Goal: Task Accomplishment & Management: Complete application form

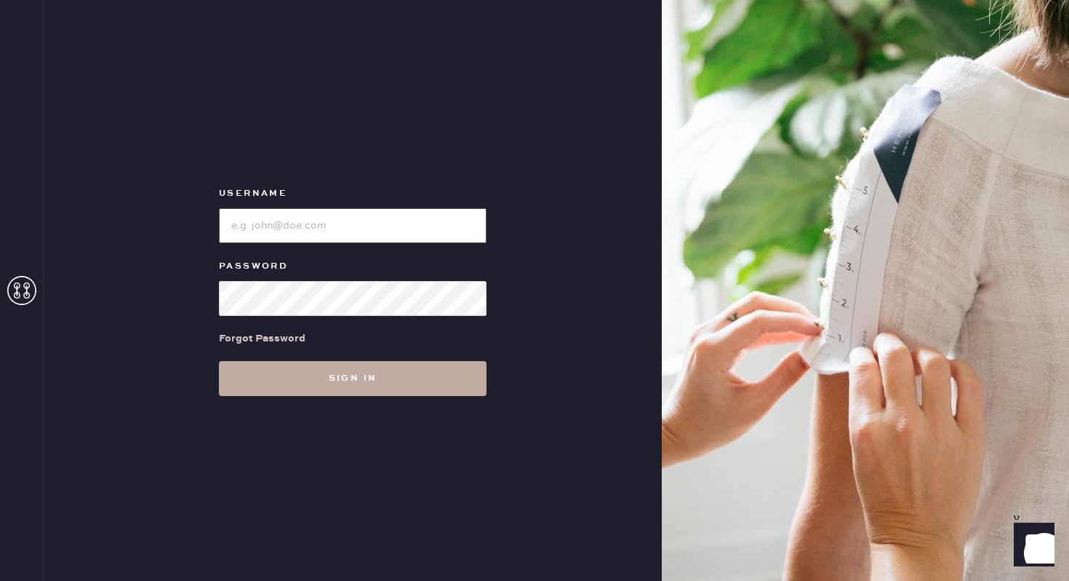
type input "reformationbethesdarow"
click at [439, 384] on button "Sign in" at bounding box center [353, 378] width 268 height 35
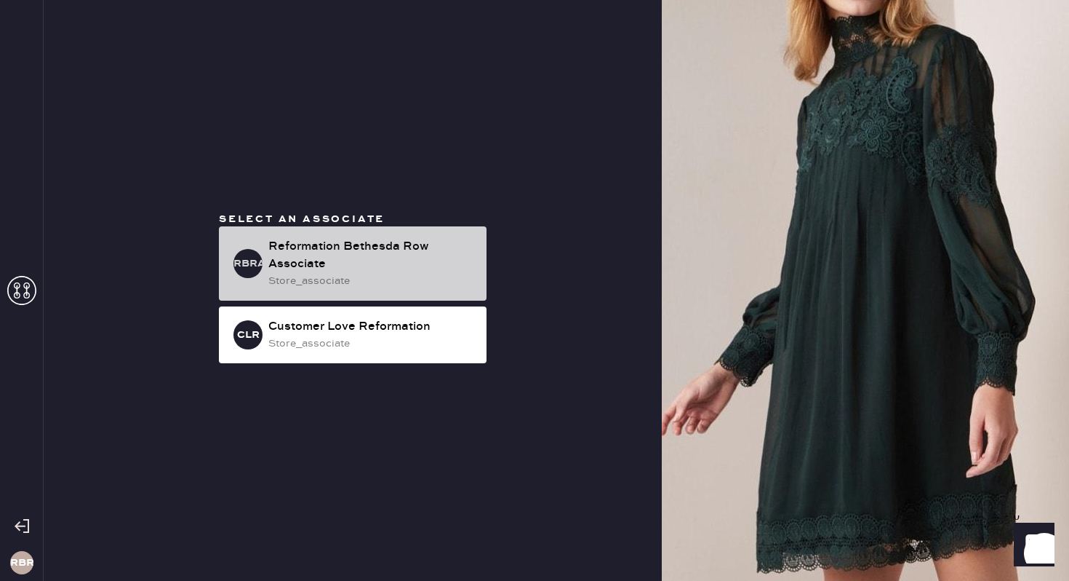
click at [368, 247] on div "Reformation Bethesda Row Associate" at bounding box center [371, 255] width 207 height 35
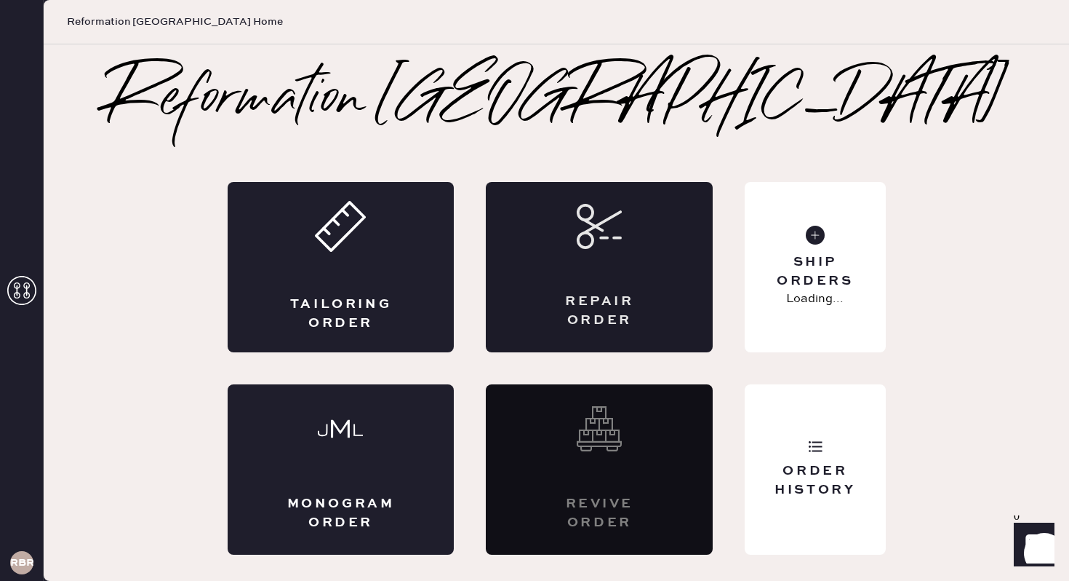
click at [591, 263] on div "Repair Order" at bounding box center [599, 267] width 227 height 170
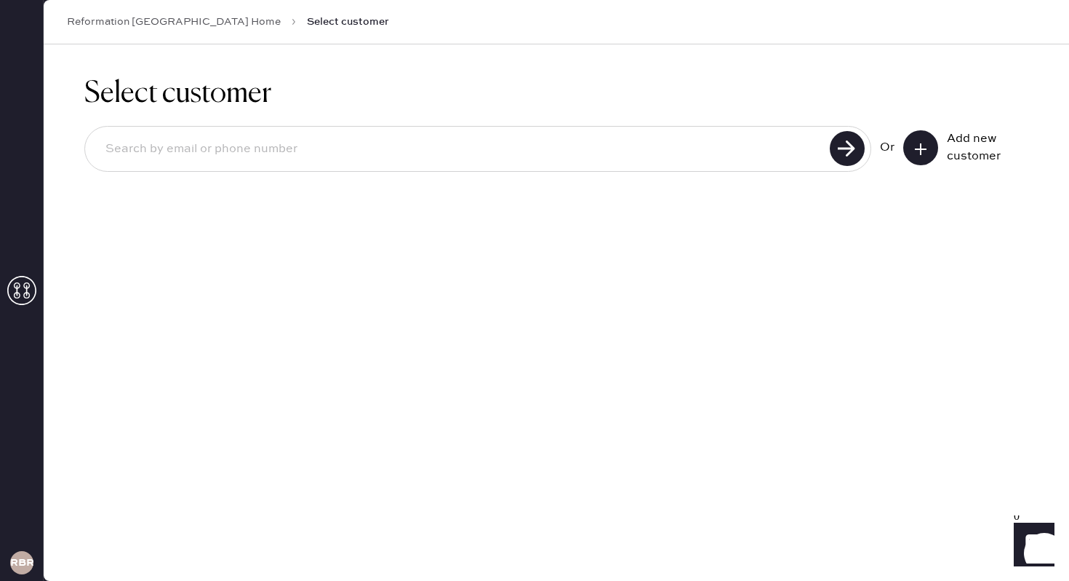
click at [939, 137] on div "Add new customer" at bounding box center [966, 147] width 125 height 35
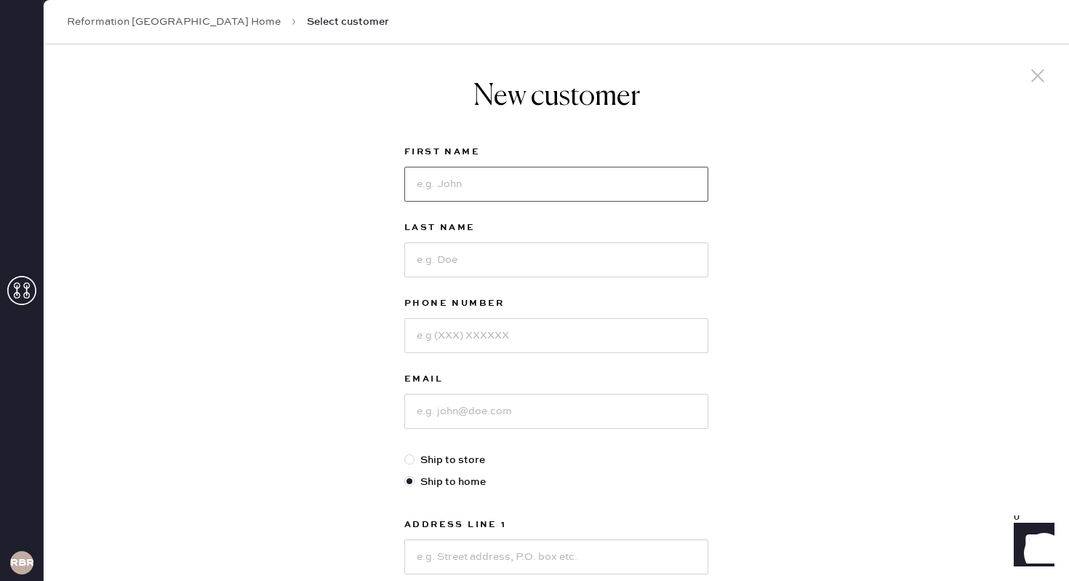
click at [594, 173] on input at bounding box center [556, 184] width 304 height 35
type input "K"
type input "[PERSON_NAME]"
type input "Beach"
type input "4156021304"
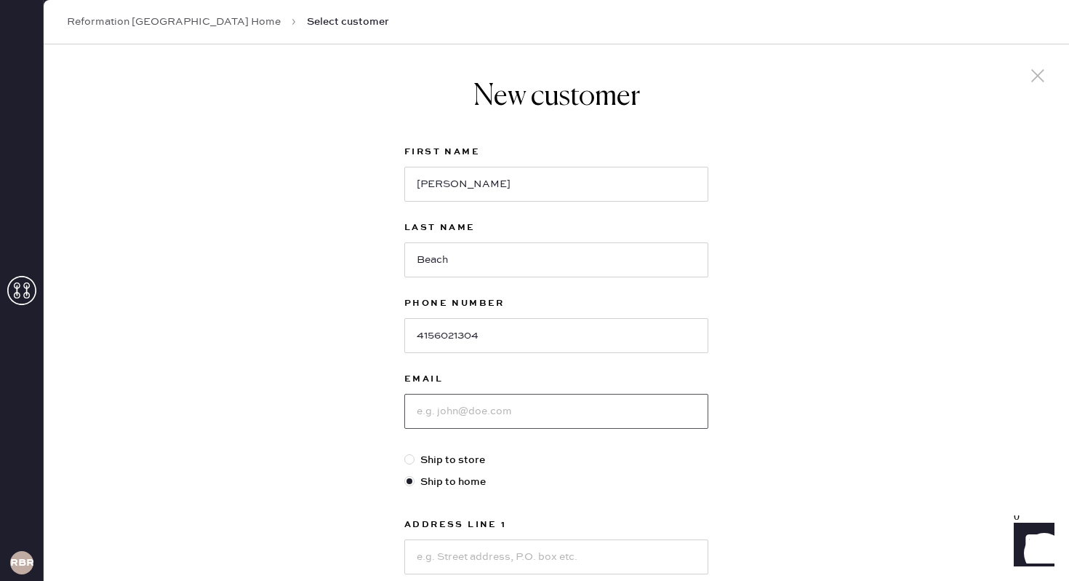
type input "k"
type input "[EMAIL_ADDRESS][DOMAIN_NAME]"
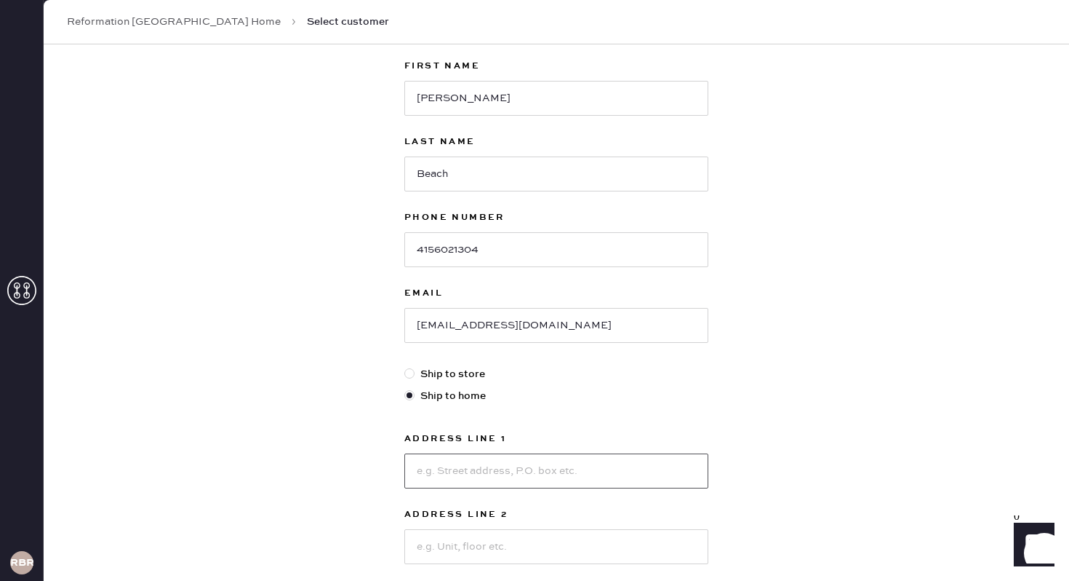
scroll to position [113, 0]
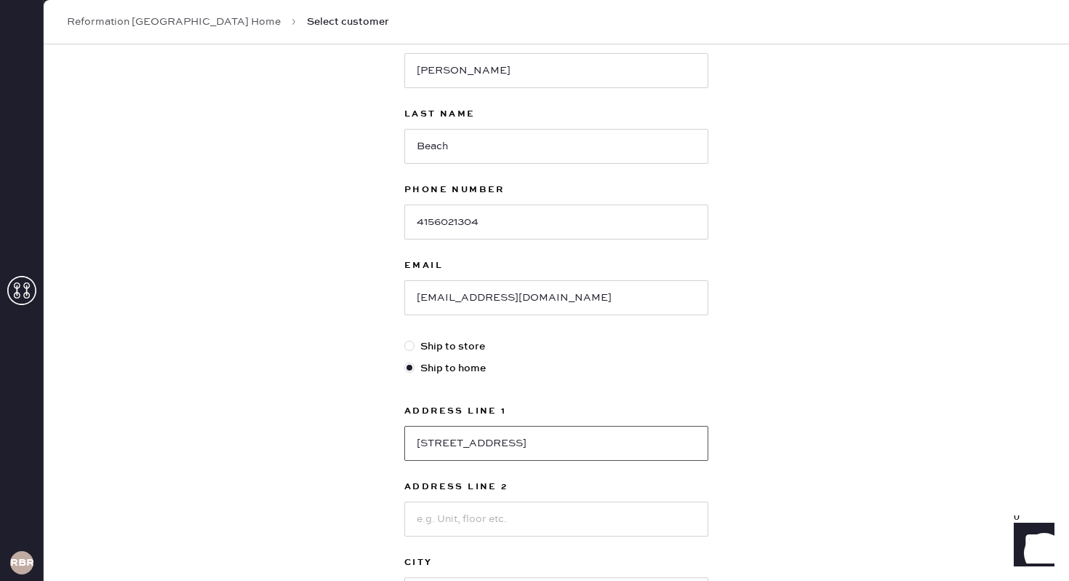
type input "[STREET_ADDRESS]"
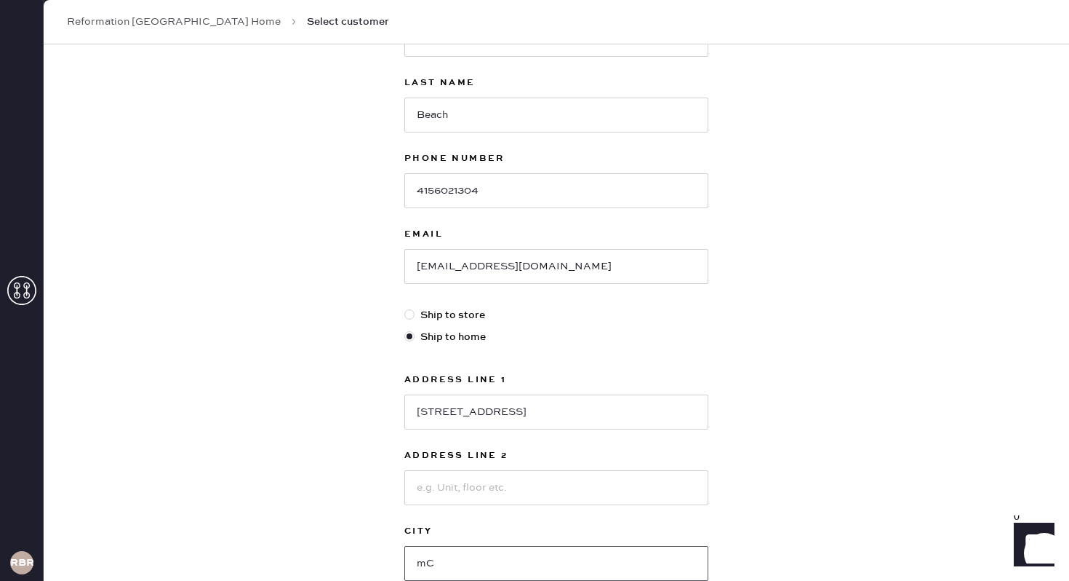
type input "m"
type input "[PERSON_NAME]"
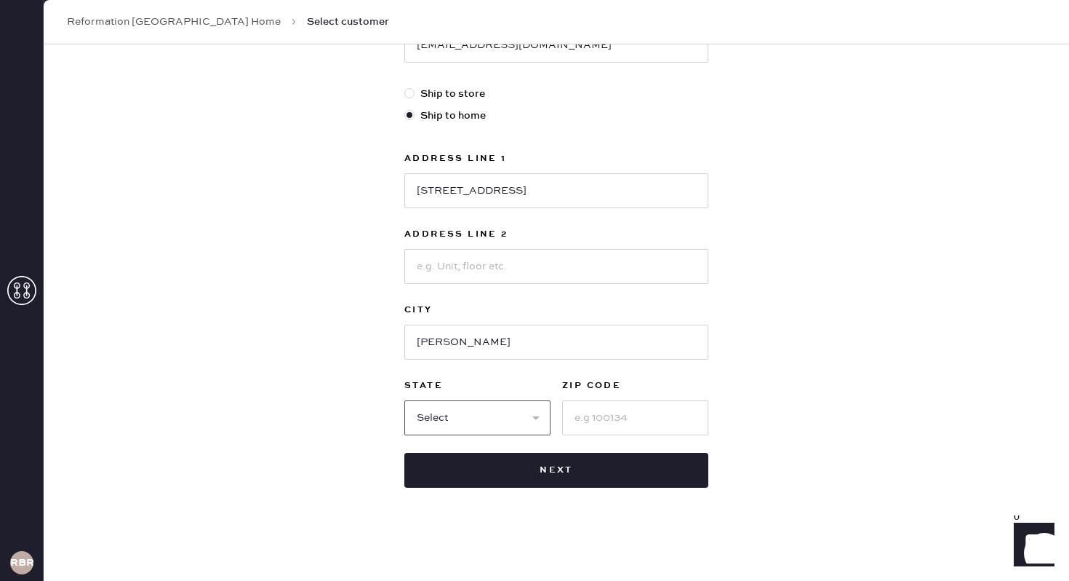
click at [516, 421] on select "Select AK AL AR AZ CA CO CT [GEOGRAPHIC_DATA] DE FL [GEOGRAPHIC_DATA] HI [GEOGR…" at bounding box center [477, 417] width 146 height 35
select select "VA"
click at [404, 400] on select "Select AK AL AR AZ CA CO CT [GEOGRAPHIC_DATA] DE FL [GEOGRAPHIC_DATA] HI [GEOGR…" at bounding box center [477, 417] width 146 height 35
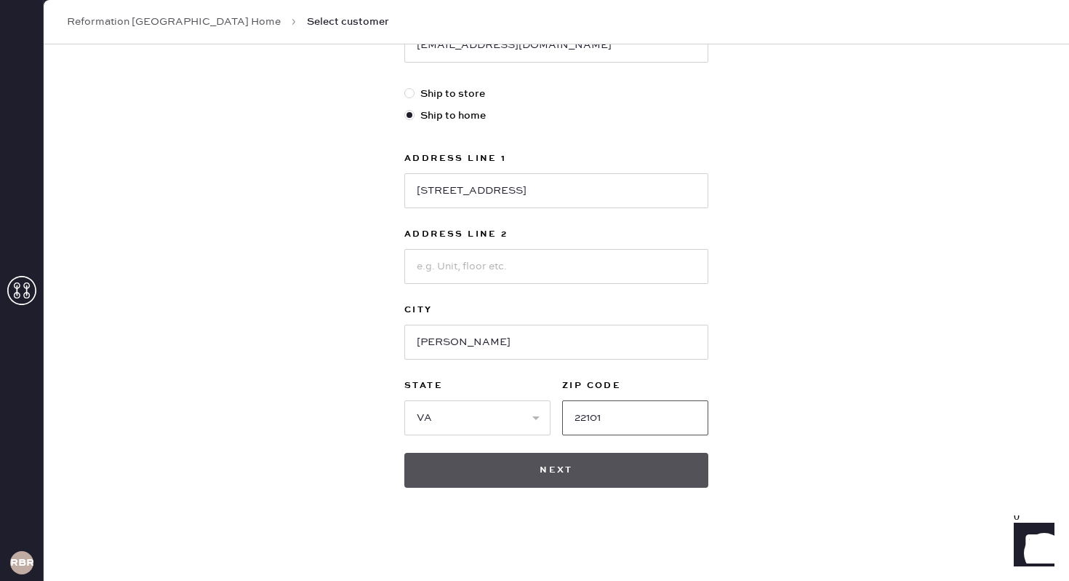
type input "22101"
click at [614, 459] on button "Next" at bounding box center [556, 469] width 304 height 35
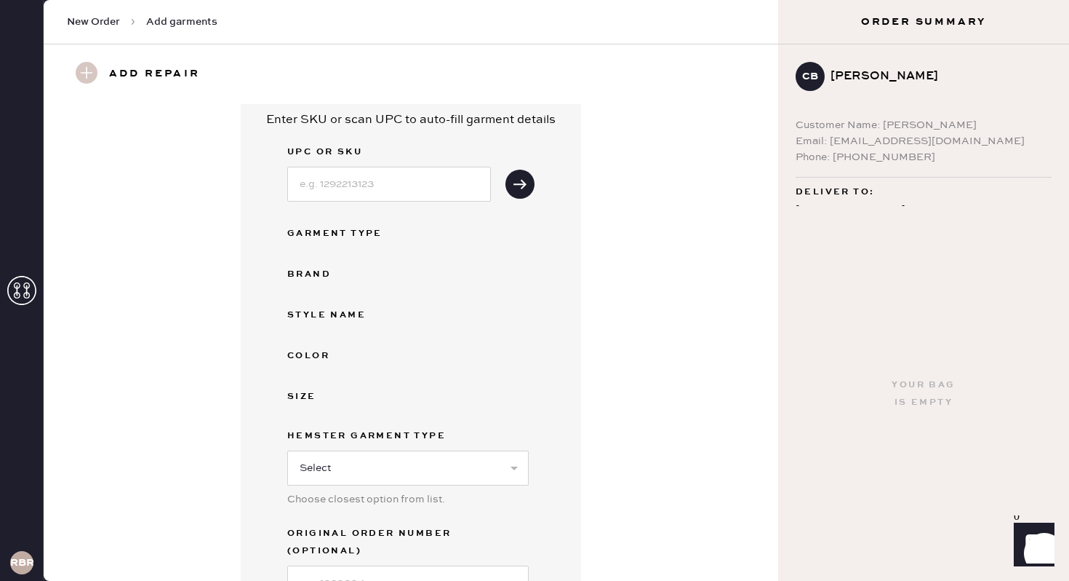
scroll to position [5, 0]
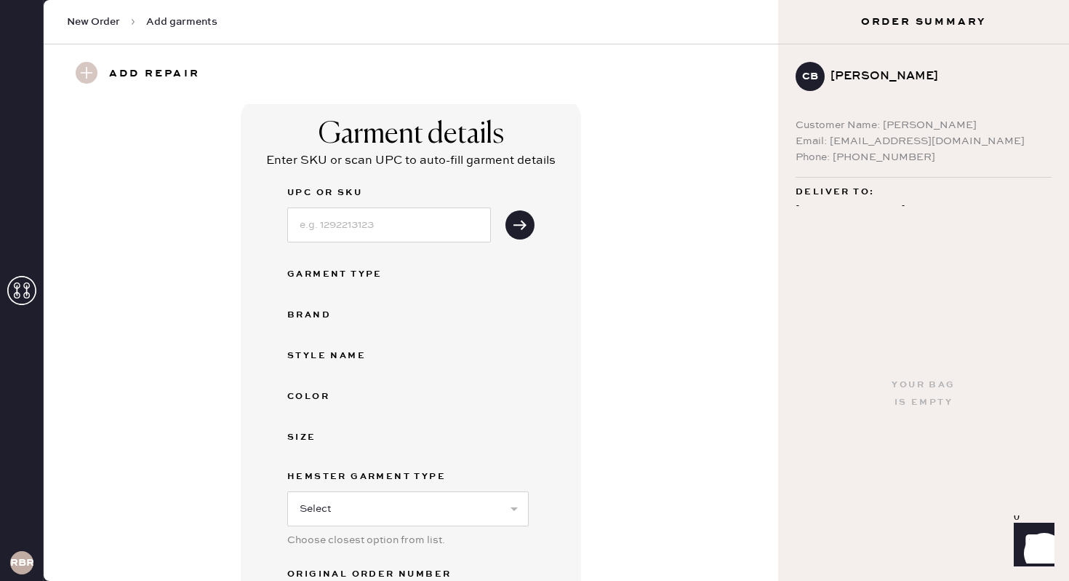
click at [156, 85] on h3 "Add repair" at bounding box center [154, 74] width 91 height 25
click at [157, 77] on h3 "Add repair" at bounding box center [154, 74] width 91 height 25
click at [163, 64] on h3 "Add repair" at bounding box center [154, 74] width 91 height 25
click at [526, 234] on button "submit" at bounding box center [520, 224] width 29 height 29
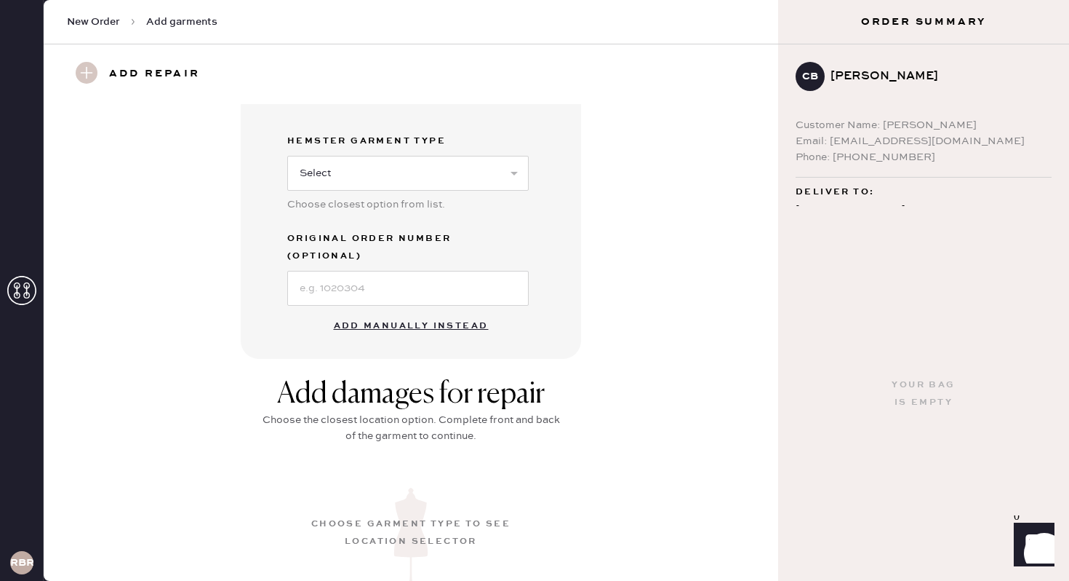
click at [414, 319] on button "Add manually instead" at bounding box center [411, 325] width 172 height 29
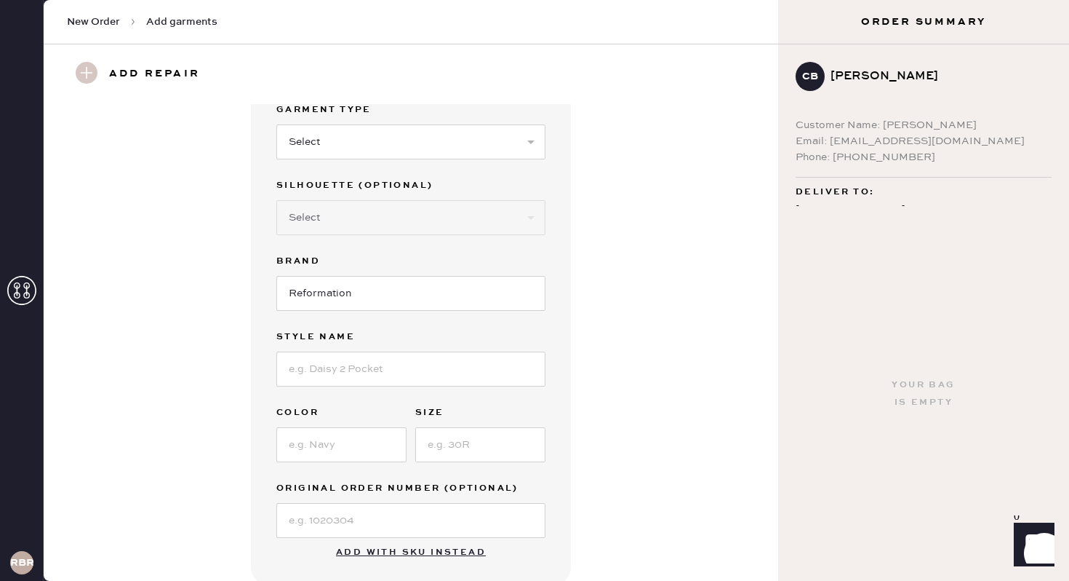
scroll to position [0, 0]
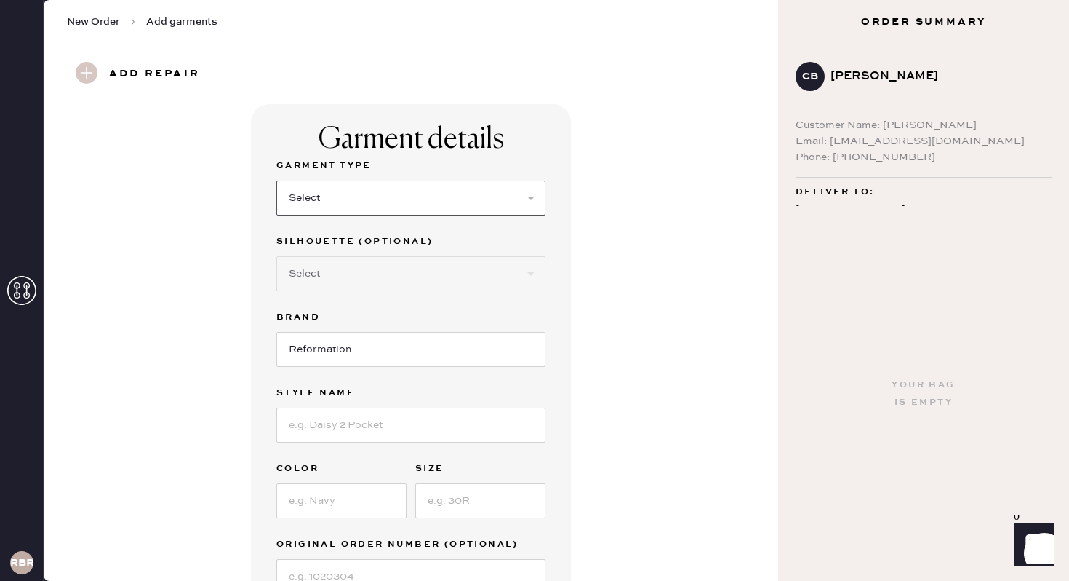
click at [383, 202] on select "Select Basic Skirt Jeans Leggings Pants Shorts Basic Sleeved Dress Basic Sleeve…" at bounding box center [410, 197] width 269 height 35
select select "20"
click at [276, 180] on select "Select Basic Skirt Jeans Leggings Pants Shorts Basic Sleeved Dress Basic Sleeve…" at bounding box center [410, 197] width 269 height 35
click at [340, 416] on input at bounding box center [410, 424] width 269 height 35
click at [328, 508] on input at bounding box center [341, 500] width 130 height 35
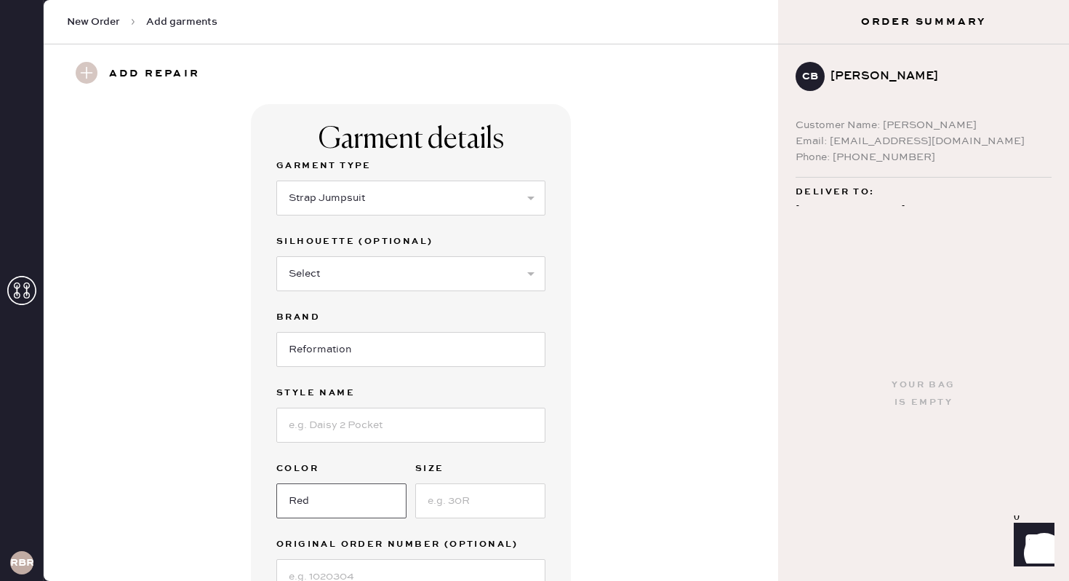
type input "Red"
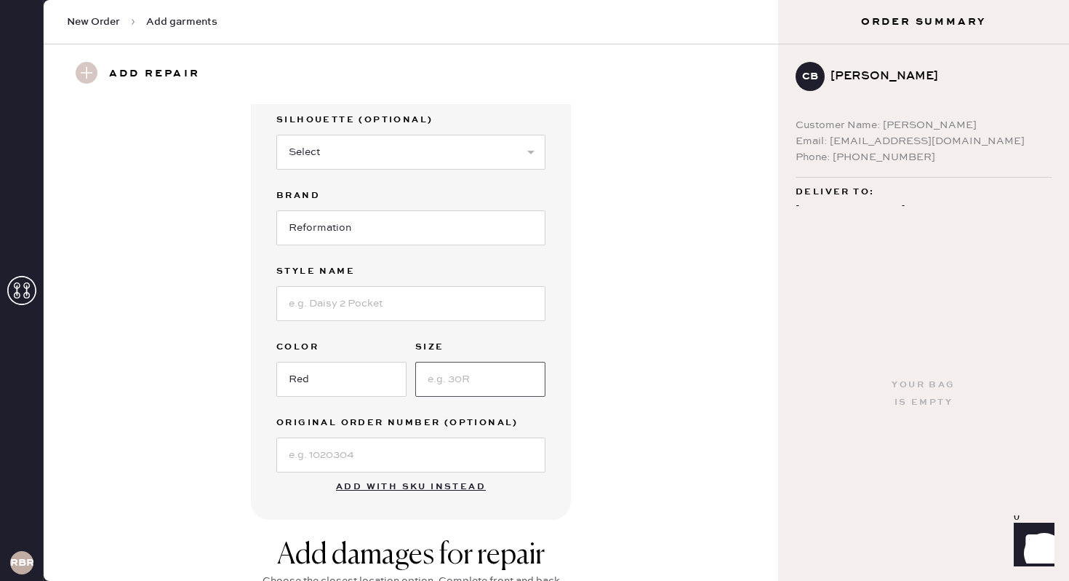
scroll to position [127, 0]
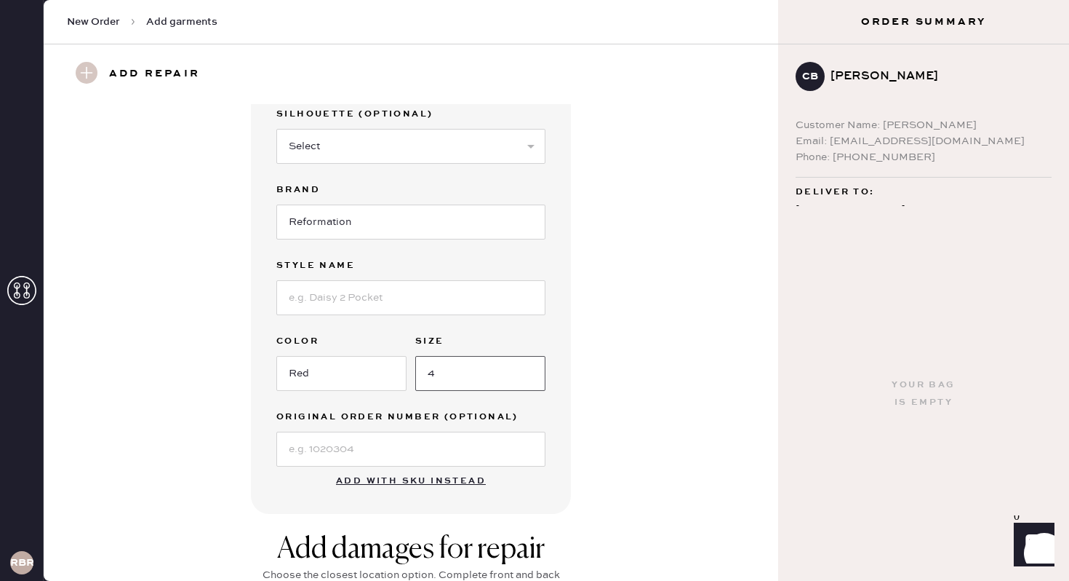
type input "4"
click at [402, 315] on div "Garment Type Select Basic Skirt Jeans Leggings Pants Shorts Basic Sleeved Dress…" at bounding box center [410, 248] width 269 height 436
click at [402, 312] on input "R" at bounding box center [410, 297] width 269 height 35
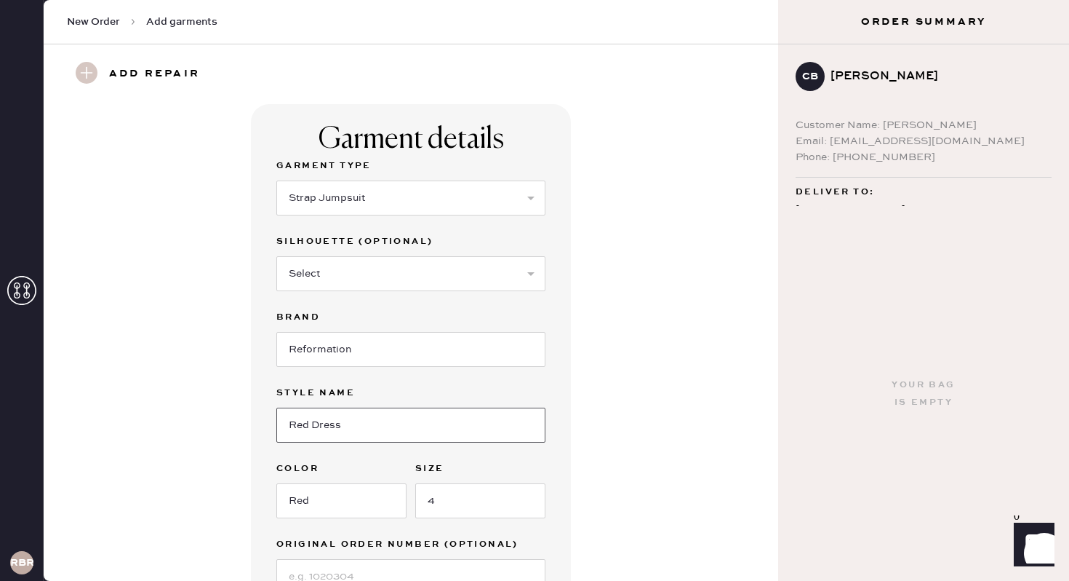
type input "Red Dress"
click at [444, 221] on div "Garment Type Select Basic Skirt Jeans Leggings Pants Shorts Basic Sleeved Dress…" at bounding box center [410, 195] width 269 height 76
click at [444, 213] on select "Select Basic Skirt Jeans Leggings Pants Shorts Basic Sleeved Dress Basic Sleeve…" at bounding box center [410, 197] width 269 height 35
select select "8"
click at [276, 180] on select "Select Basic Skirt Jeans Leggings Pants Shorts Basic Sleeved Dress Basic Sleeve…" at bounding box center [410, 197] width 269 height 35
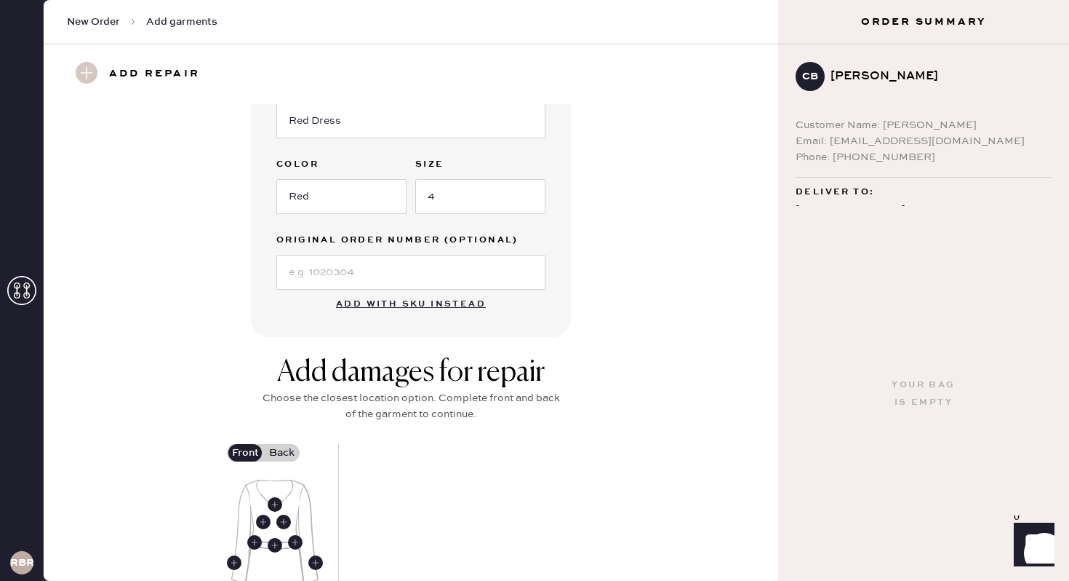
scroll to position [463, 0]
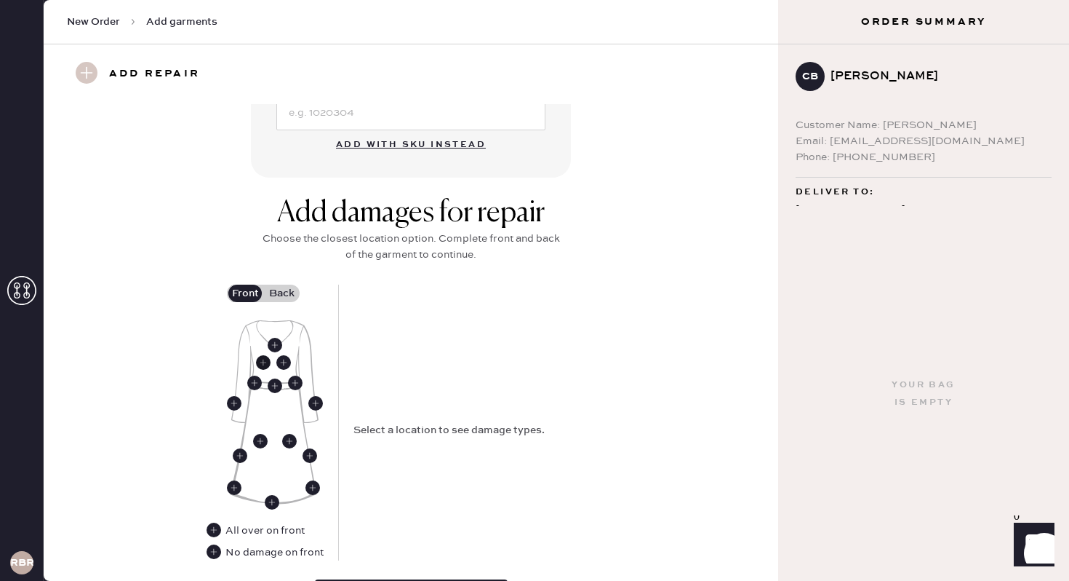
click at [266, 363] on use at bounding box center [263, 362] width 15 height 15
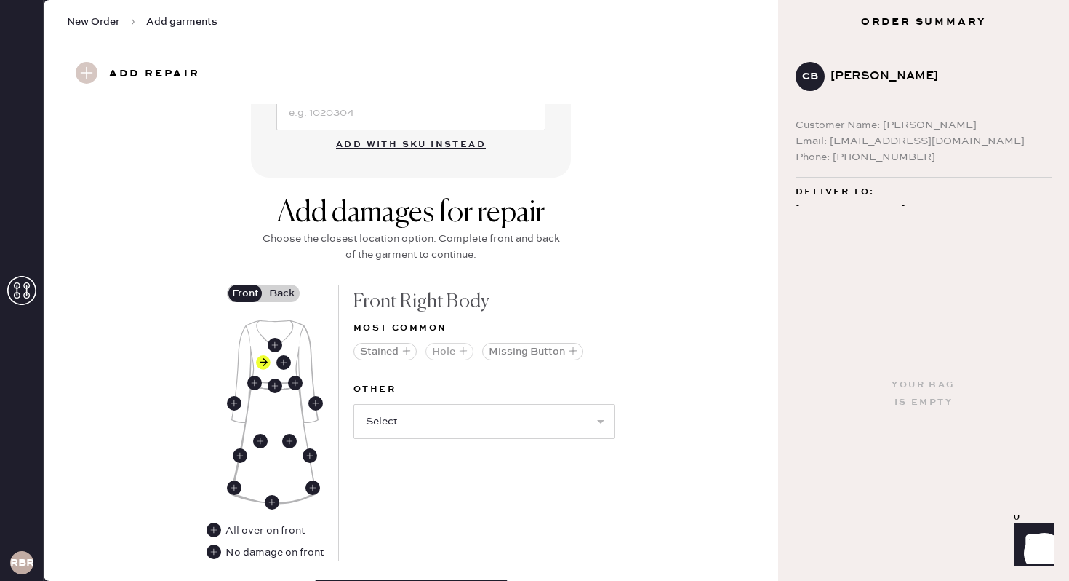
click at [465, 351] on icon "button" at bounding box center [463, 350] width 9 height 9
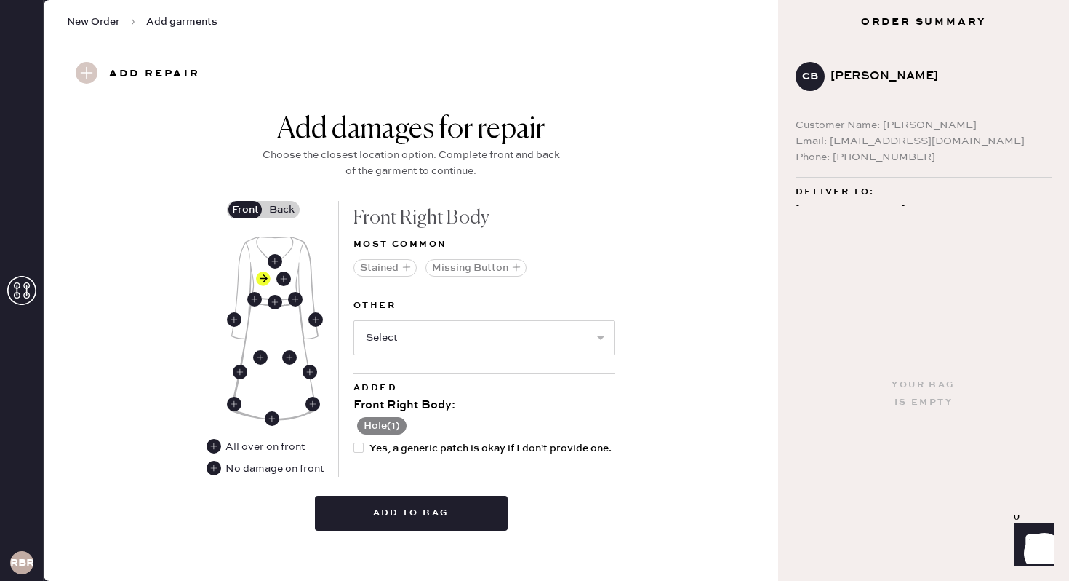
scroll to position [553, 0]
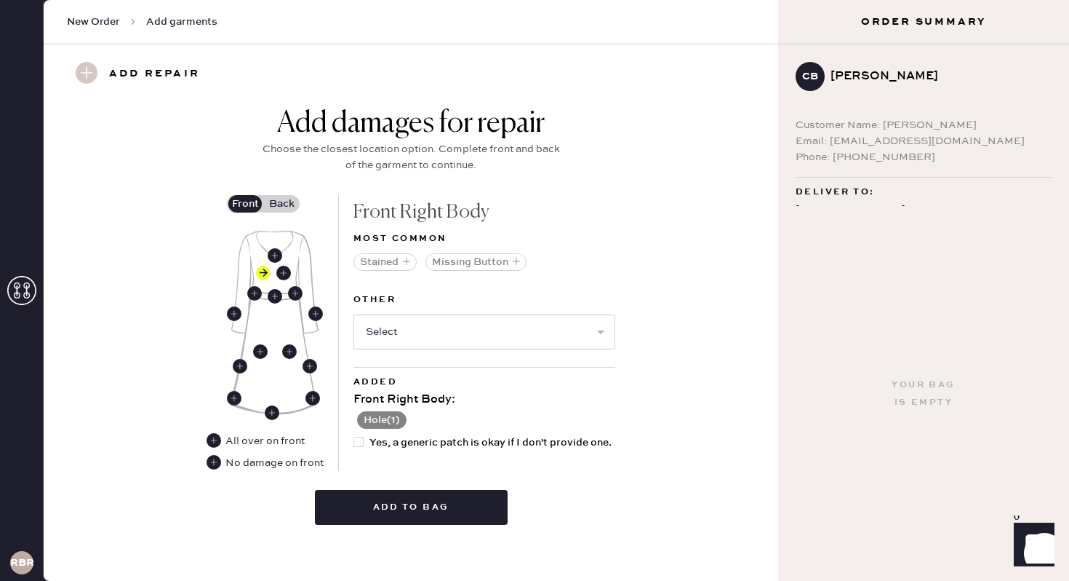
click at [373, 444] on span "Yes, a generic patch is okay if I don't provide one." at bounding box center [491, 442] width 242 height 16
click at [354, 435] on input "Yes, a generic patch is okay if I don't provide one." at bounding box center [354, 434] width 1 height 1
checkbox input "true"
click at [370, 501] on button "Add to bag" at bounding box center [411, 507] width 193 height 35
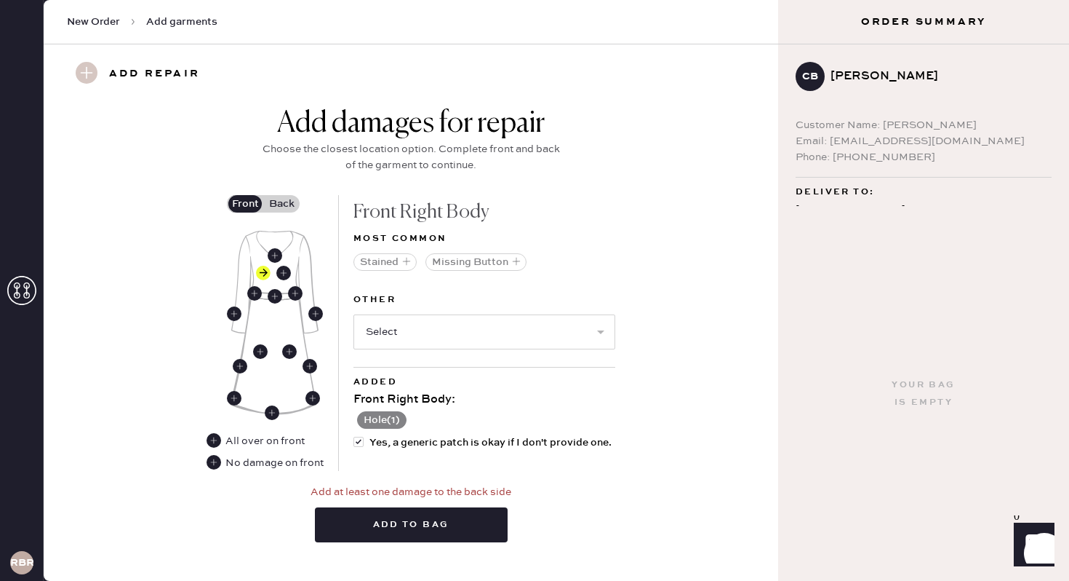
click at [287, 207] on label "Back" at bounding box center [281, 203] width 36 height 17
click at [282, 204] on input "Back" at bounding box center [282, 204] width 0 height 0
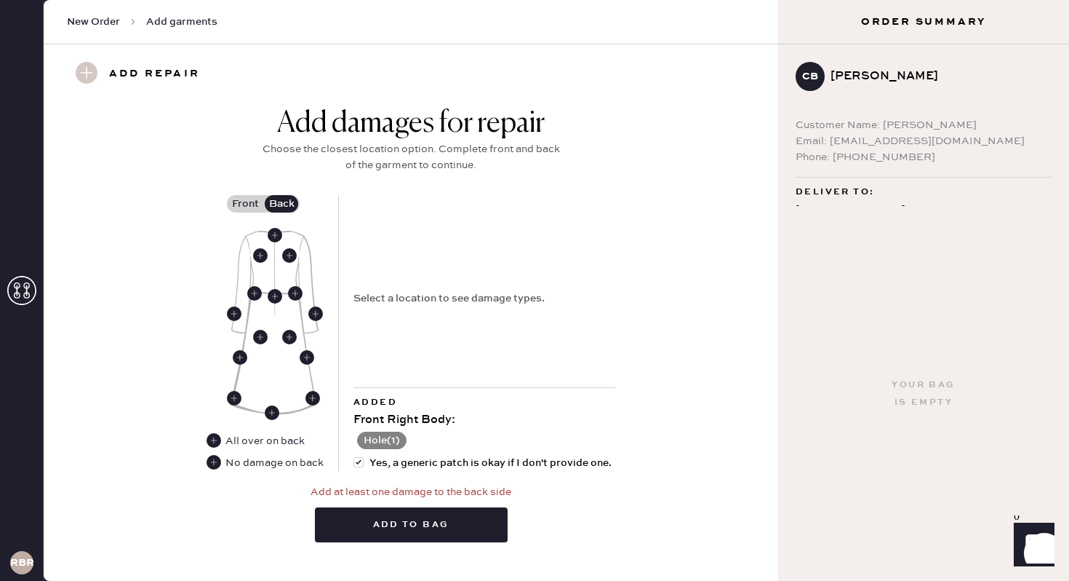
click at [262, 461] on div "No damage on back" at bounding box center [275, 463] width 98 height 16
click at [219, 461] on use at bounding box center [214, 462] width 15 height 15
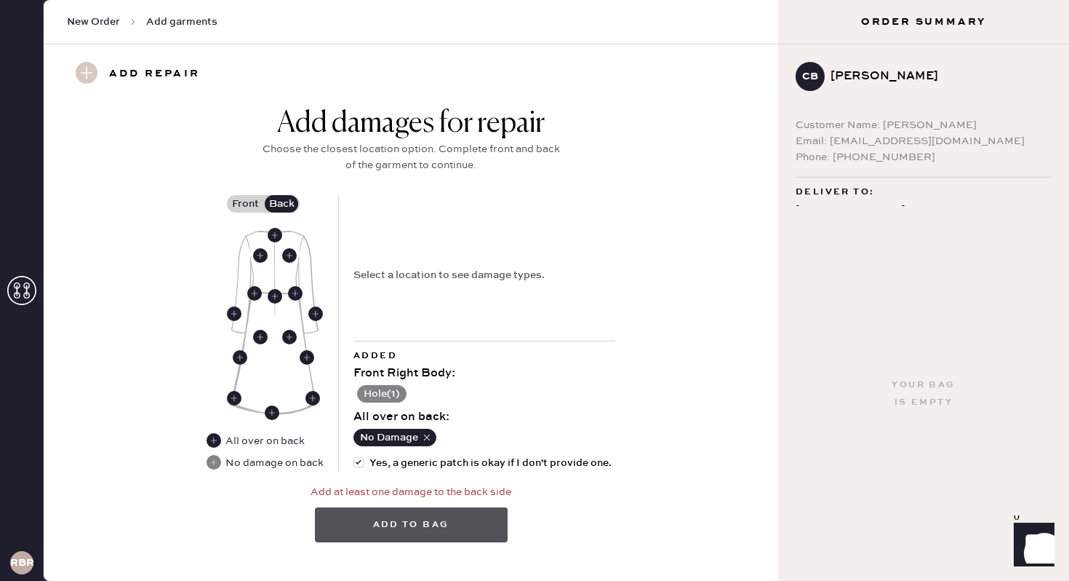
click at [367, 511] on button "Add to bag" at bounding box center [411, 524] width 193 height 35
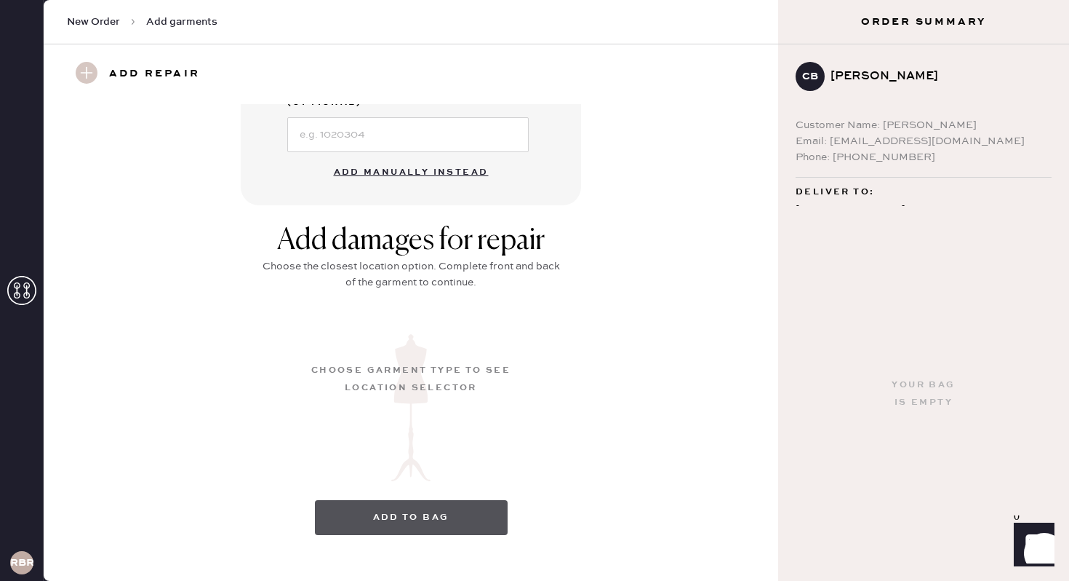
scroll to position [135, 0]
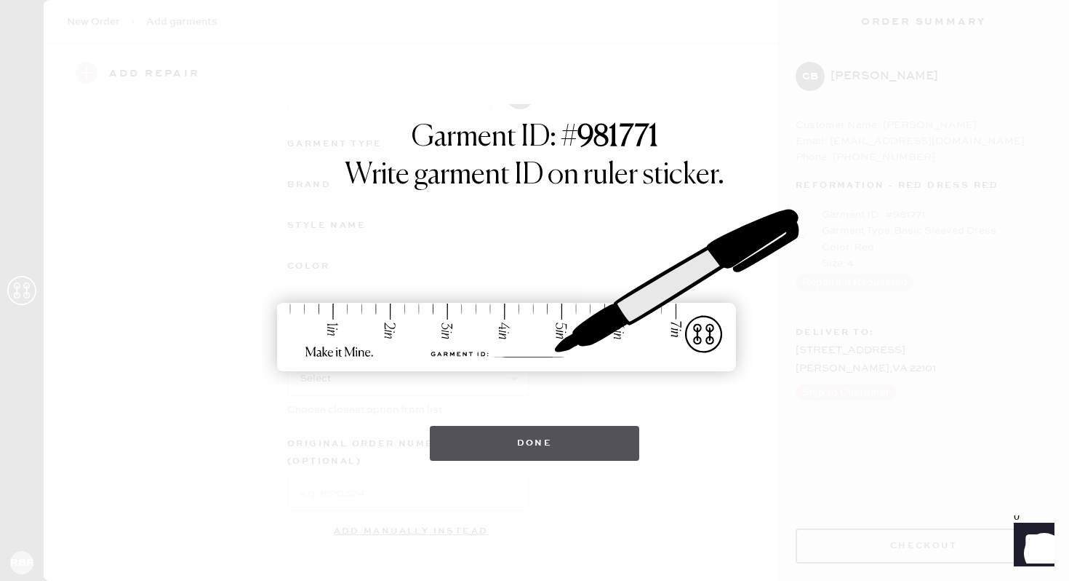
click at [497, 450] on button "Done" at bounding box center [535, 443] width 210 height 35
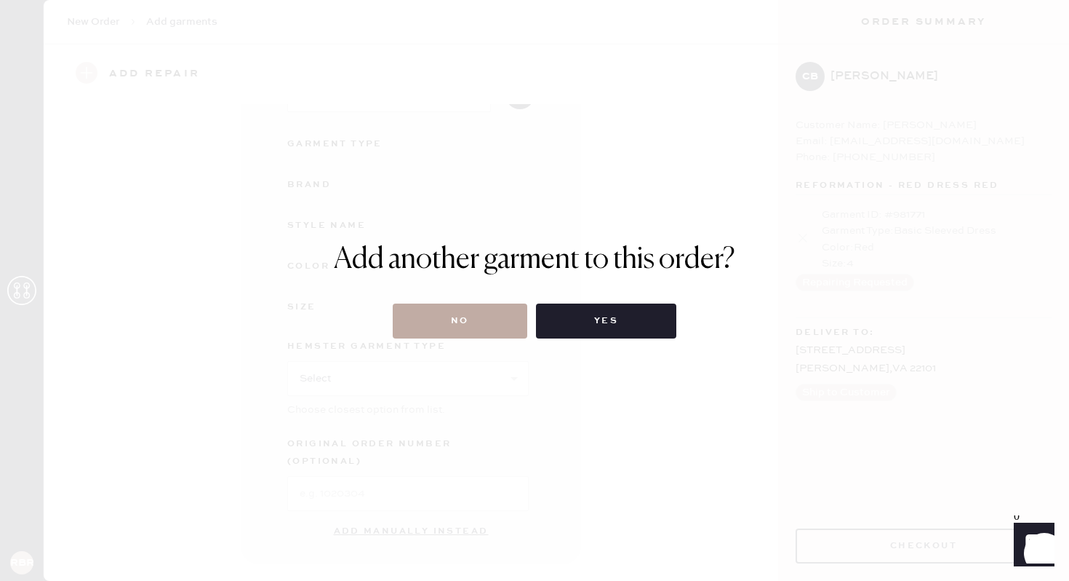
click at [473, 317] on button "No" at bounding box center [460, 320] width 135 height 35
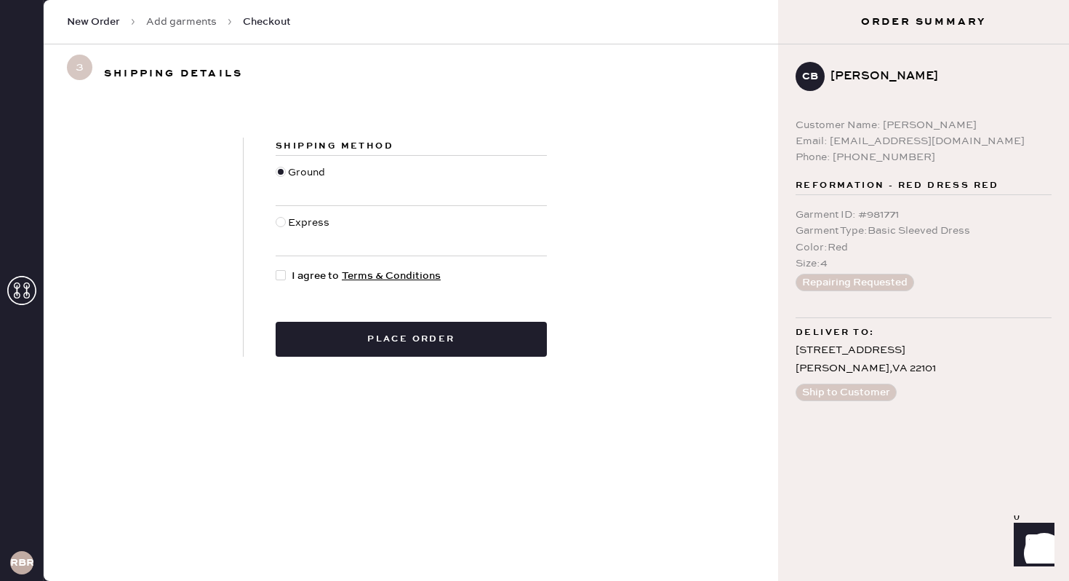
click at [284, 274] on div at bounding box center [281, 275] width 10 height 10
click at [276, 268] on input "I agree to Terms & Conditions" at bounding box center [276, 268] width 1 height 1
checkbox input "true"
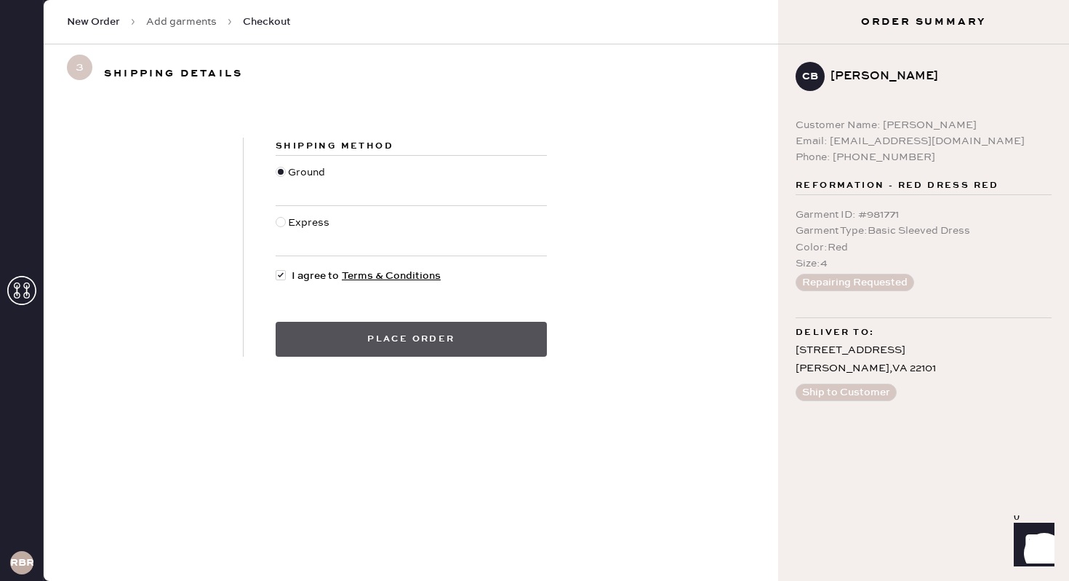
click at [351, 346] on button "Place order" at bounding box center [411, 339] width 271 height 35
